Goal: Download file/media

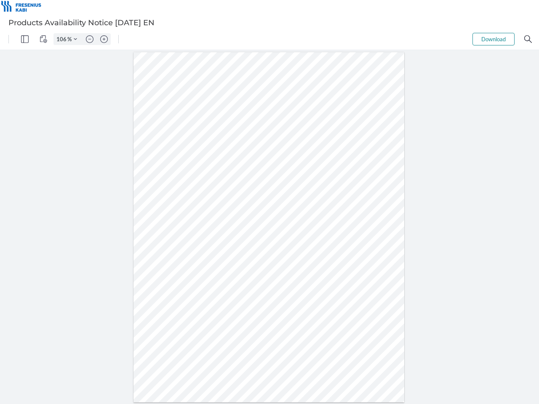
click at [25, 39] on img "Panel" at bounding box center [25, 39] width 8 height 8
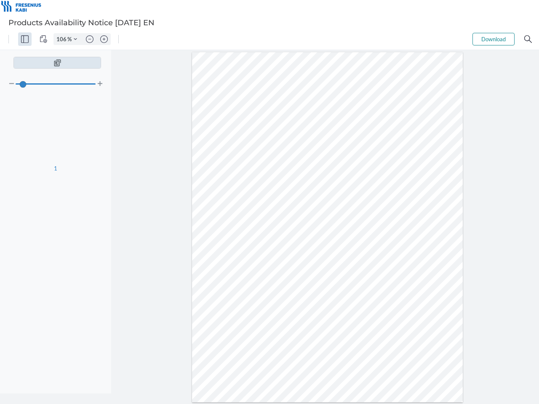
click at [43, 39] on img "View Controls" at bounding box center [44, 39] width 8 height 8
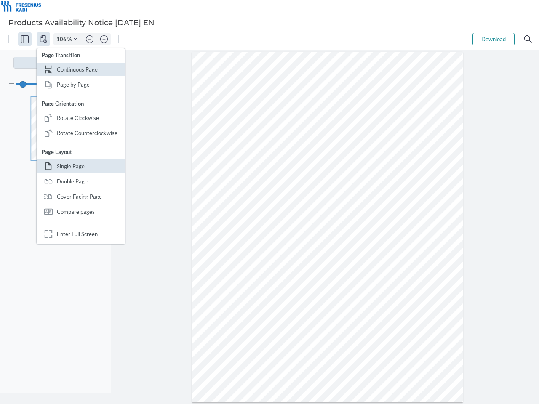
click at [63, 39] on input "106" at bounding box center [60, 39] width 13 height 8
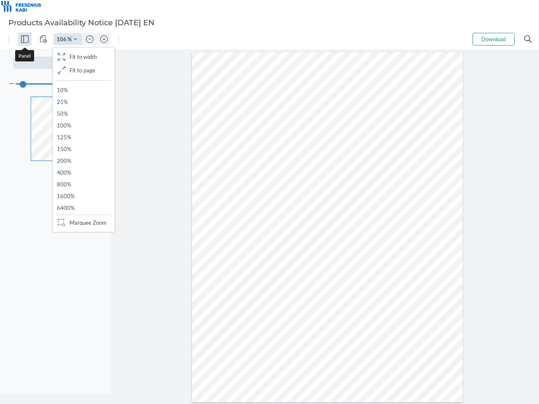
click at [75, 39] on img "Zoom Controls" at bounding box center [75, 38] width 3 height 3
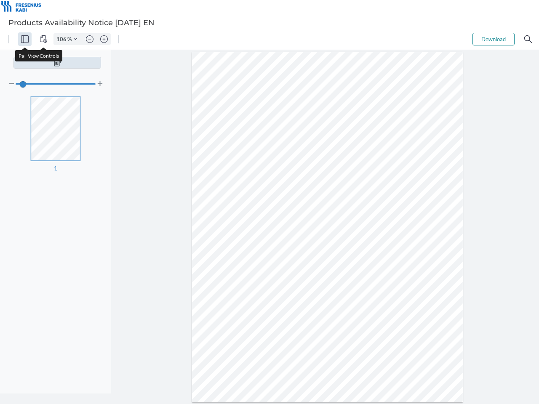
click at [90, 39] on img "Zoom out" at bounding box center [90, 39] width 8 height 8
click at [104, 39] on img "Zoom in" at bounding box center [104, 39] width 8 height 8
type input "106"
click at [493, 39] on button "Download" at bounding box center [493, 39] width 42 height 13
click at [528, 39] on img "Search" at bounding box center [528, 39] width 8 height 8
